Goal: Information Seeking & Learning: Learn about a topic

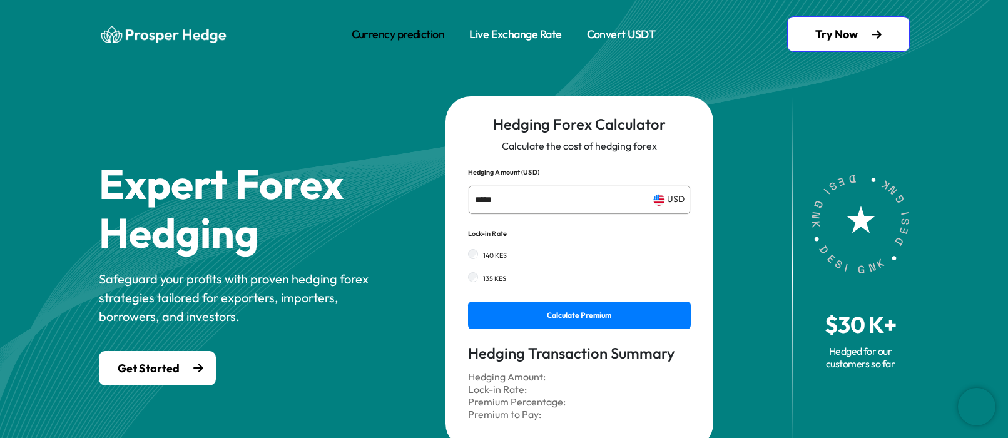
click at [421, 34] on link "Currency prediction" at bounding box center [398, 34] width 93 height 17
